Goal: Find specific page/section: Find specific page/section

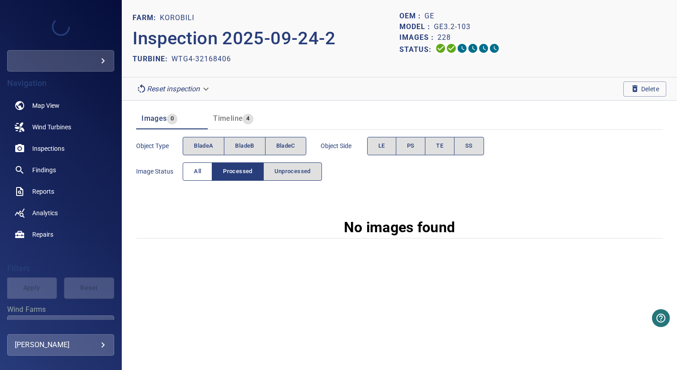
click at [202, 176] on button "All" at bounding box center [198, 172] width 30 height 18
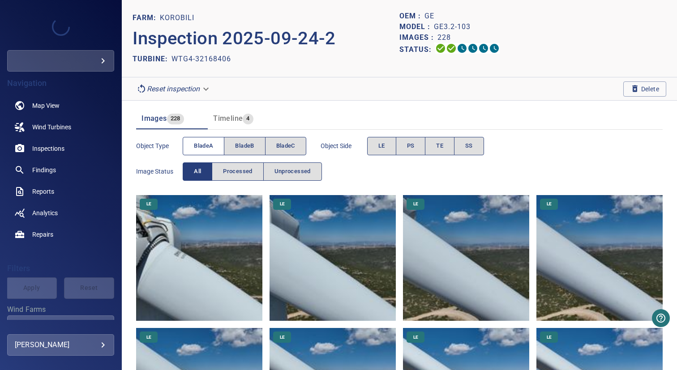
click at [214, 146] on button "bladeA" at bounding box center [204, 146] width 42 height 18
click at [249, 145] on span "bladeB" at bounding box center [244, 146] width 19 height 10
click at [210, 146] on span "bladeA" at bounding box center [203, 146] width 19 height 10
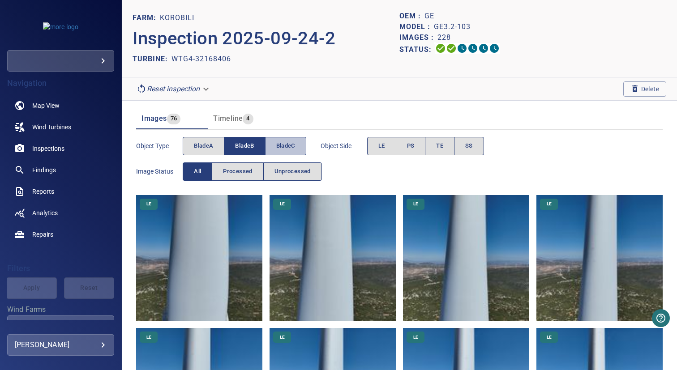
click at [278, 146] on span "bladeC" at bounding box center [285, 146] width 19 height 10
click at [254, 146] on span "bladeB" at bounding box center [244, 146] width 19 height 10
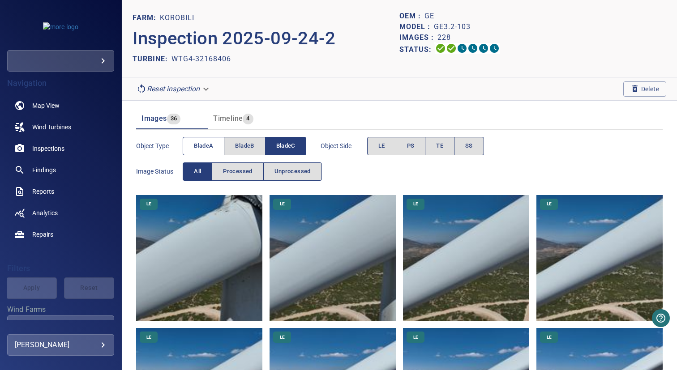
click at [207, 147] on span "bladeA" at bounding box center [203, 146] width 19 height 10
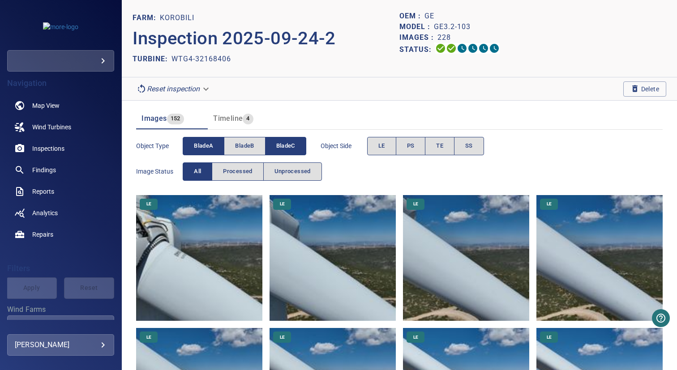
click at [287, 146] on span "bladeC" at bounding box center [285, 146] width 19 height 10
click at [241, 146] on span "bladeB" at bounding box center [244, 146] width 19 height 10
click at [209, 146] on span "bladeA" at bounding box center [203, 146] width 19 height 10
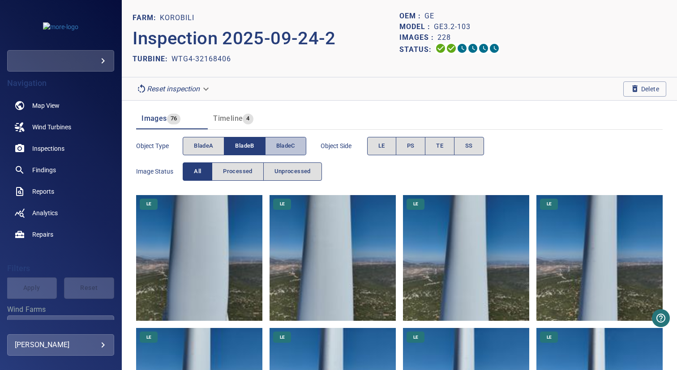
click at [282, 149] on span "bladeC" at bounding box center [285, 146] width 19 height 10
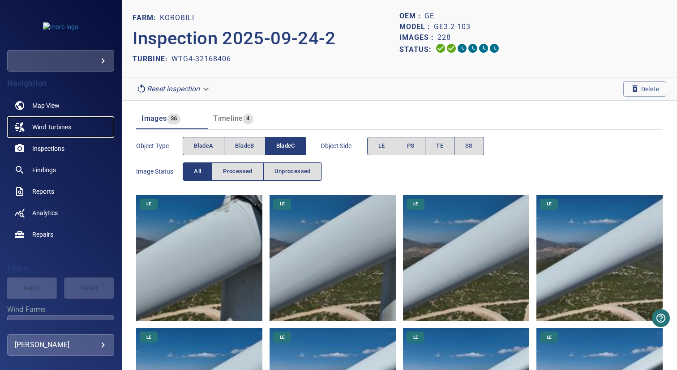
click at [76, 124] on link "Wind Turbines" at bounding box center [60, 126] width 107 height 21
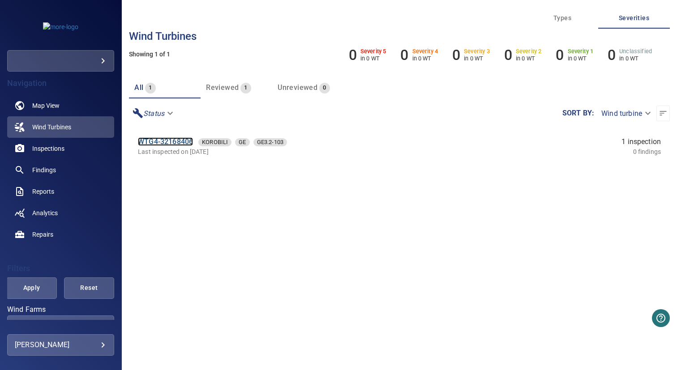
click at [166, 140] on link "WTG4-32168406" at bounding box center [165, 141] width 55 height 9
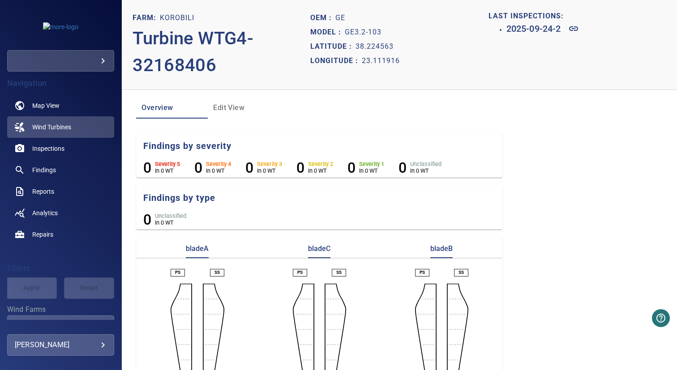
click at [231, 108] on span "Edit View" at bounding box center [243, 108] width 61 height 13
